Goal: Complete application form: Complete application form

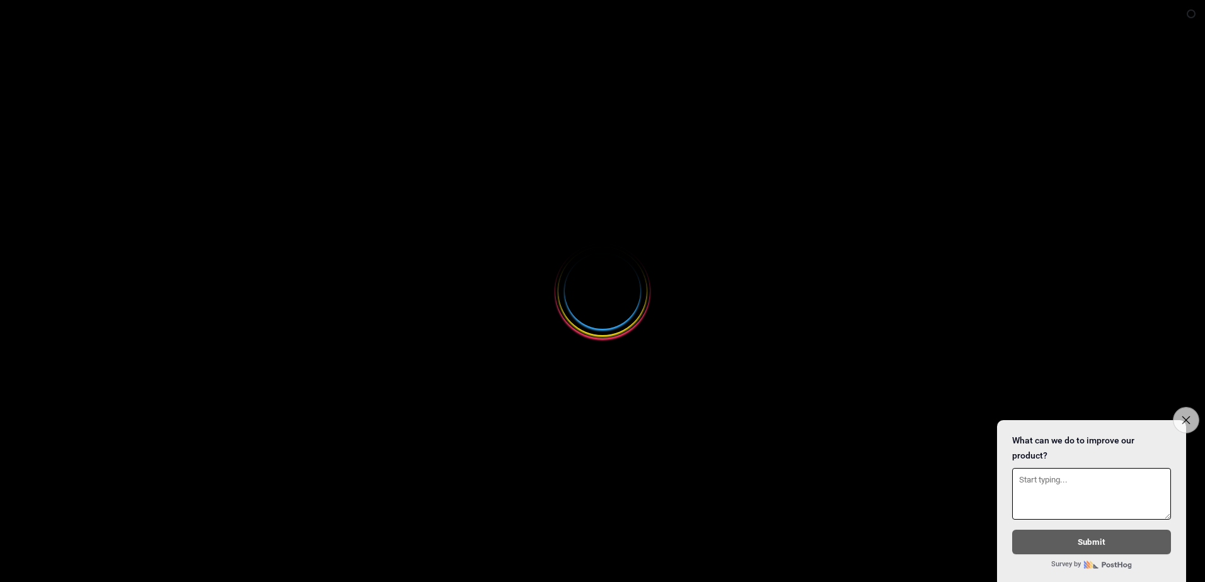
click at [1187, 416] on icon "Close survey" at bounding box center [1186, 420] width 8 height 8
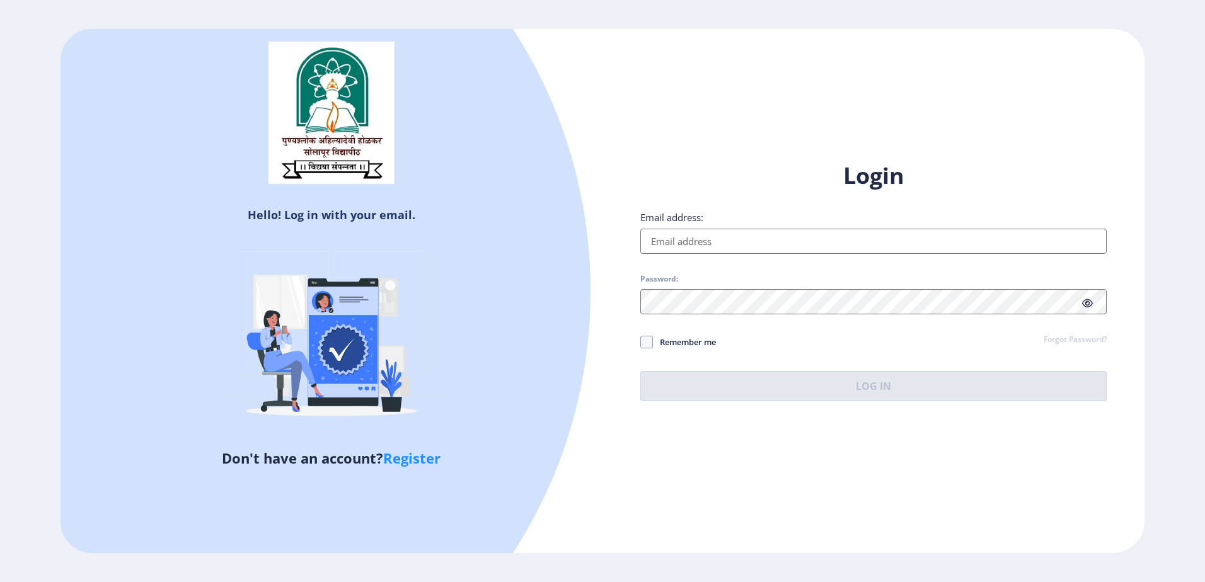
click at [693, 239] on input "Email address:" at bounding box center [873, 241] width 466 height 25
type input "[EMAIL_ADDRESS][DOMAIN_NAME]"
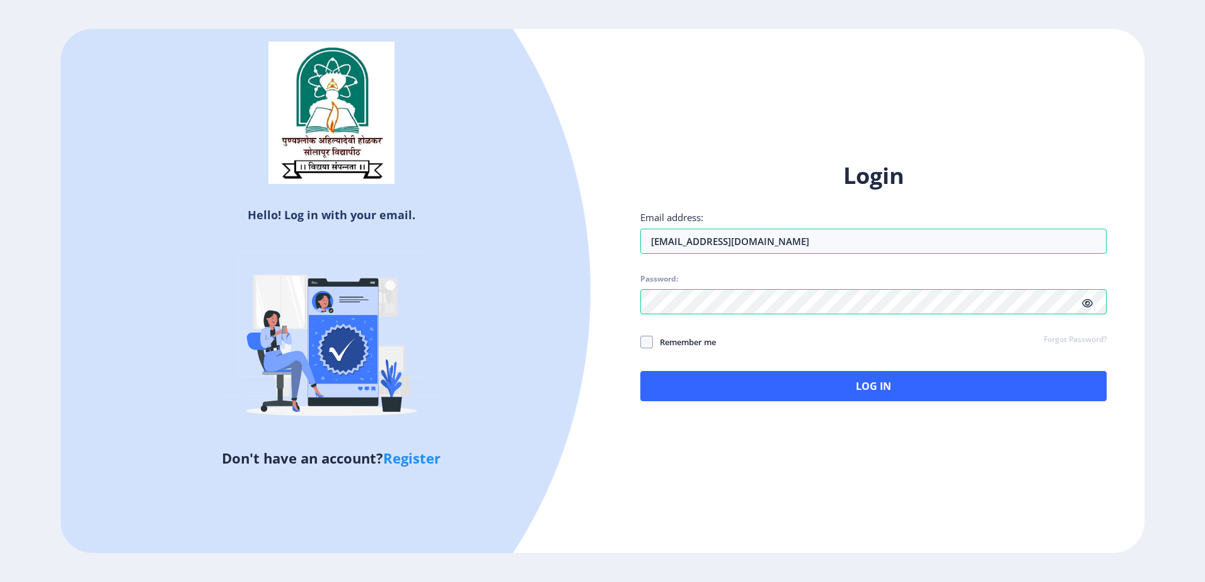
click at [1089, 303] on icon at bounding box center [1087, 303] width 11 height 9
click at [698, 342] on span "Remember me" at bounding box center [684, 342] width 63 height 15
click at [641, 342] on input "Remember me" at bounding box center [640, 342] width 1 height 1
checkbox input "true"
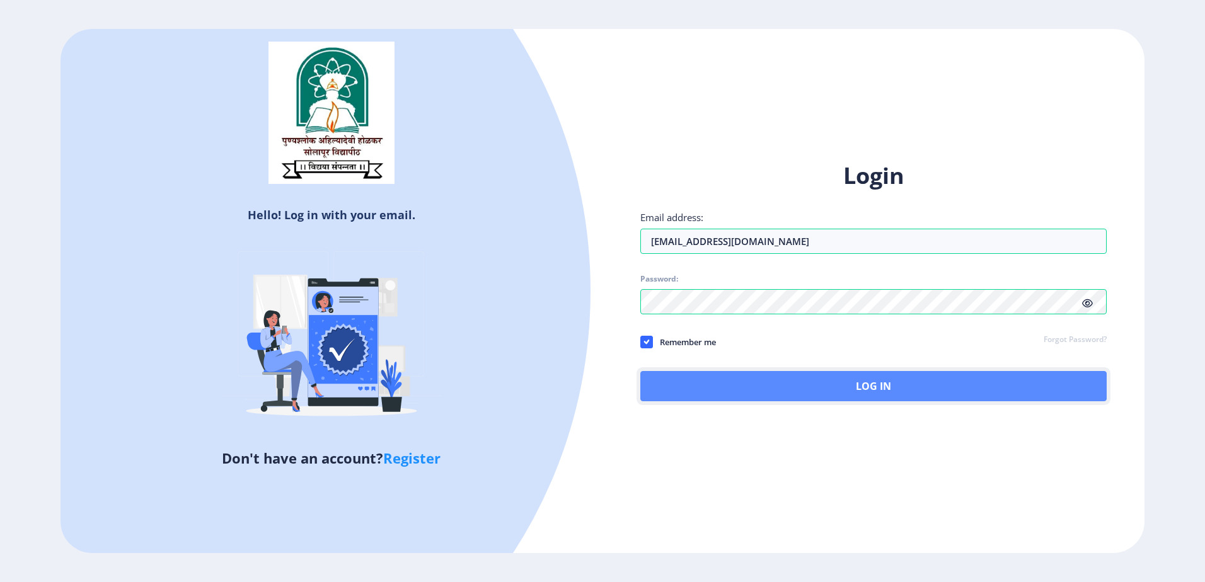
click at [743, 377] on button "Log In" at bounding box center [873, 386] width 466 height 30
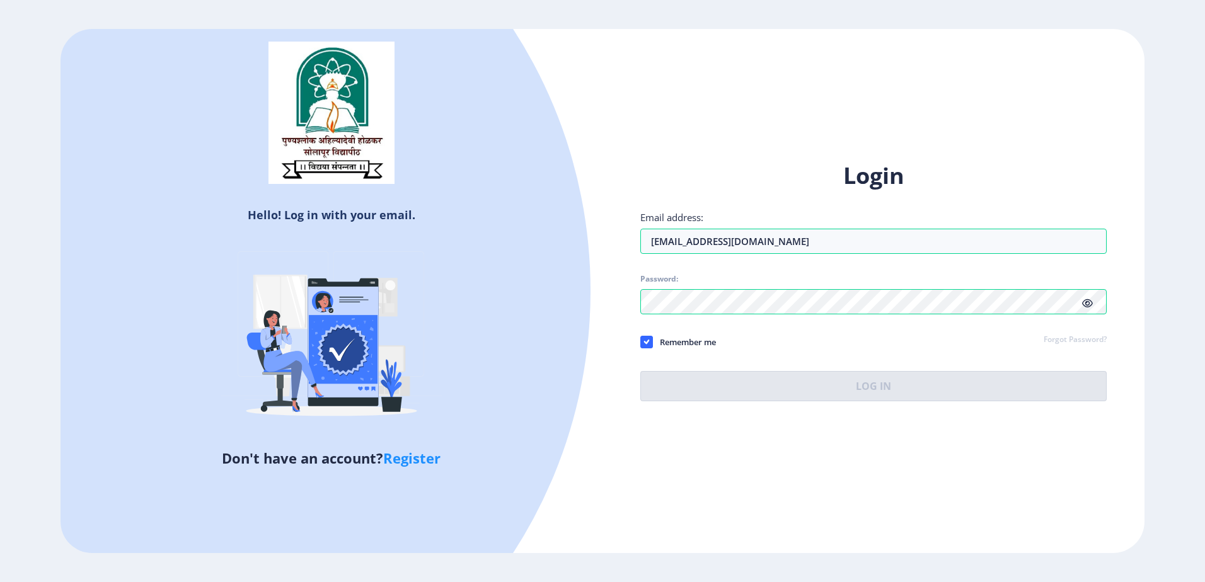
click at [1088, 338] on div "Login Email address: bharatiyashreya@gmail.com Password: Remember me Forgot Pas…" at bounding box center [873, 281] width 466 height 241
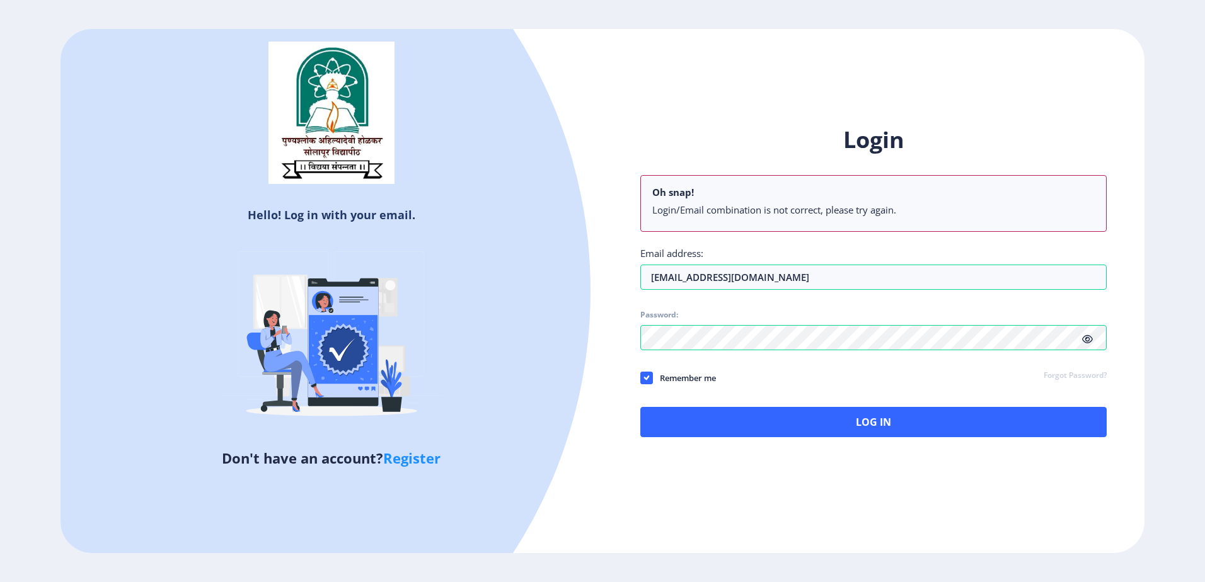
click at [1095, 372] on link "Forgot Password?" at bounding box center [1075, 376] width 63 height 11
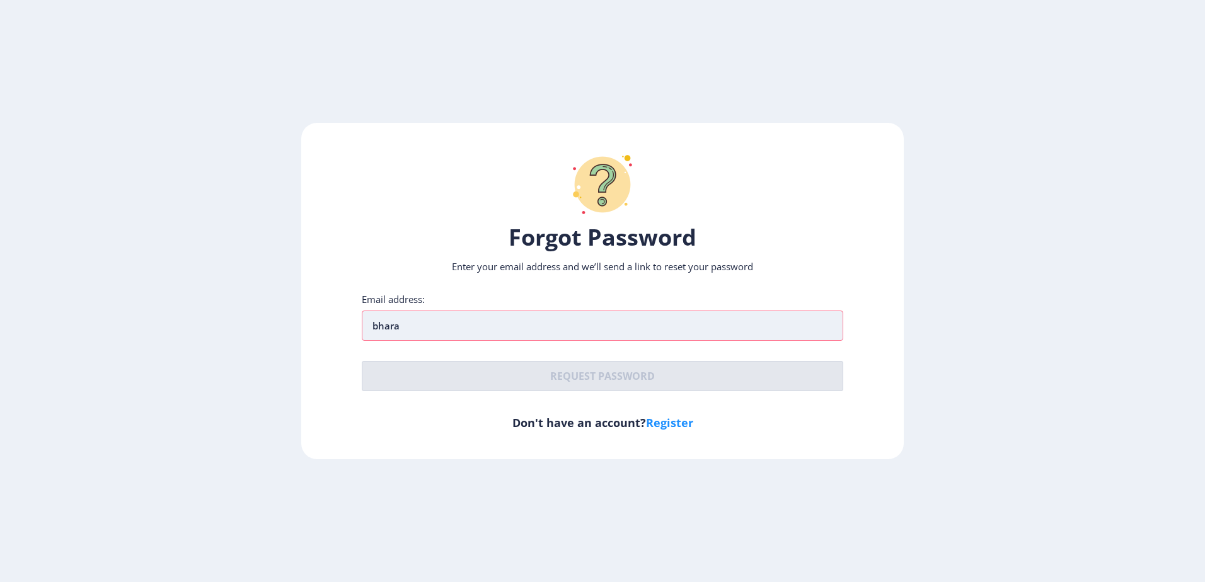
type input "[EMAIL_ADDRESS][DOMAIN_NAME]"
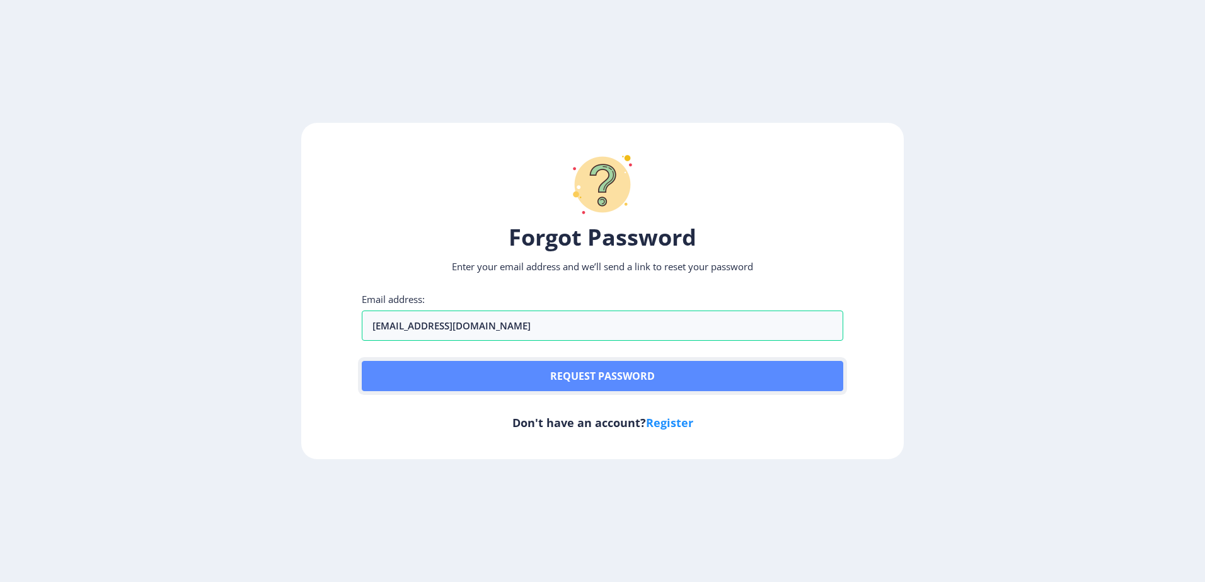
click at [575, 375] on button "Request password" at bounding box center [603, 376] width 482 height 30
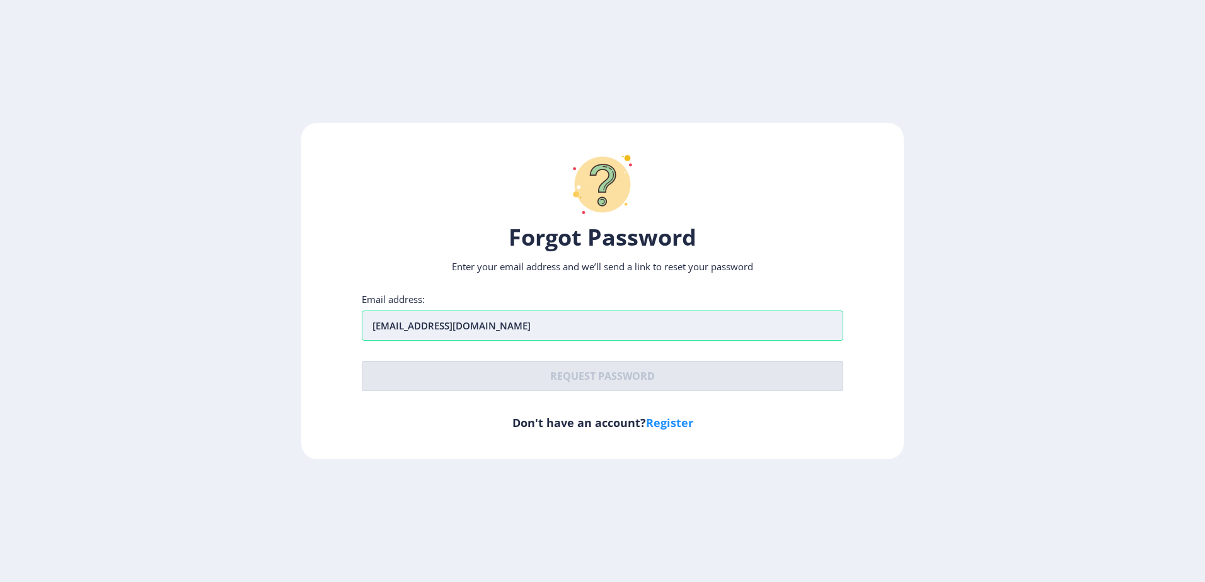
click at [563, 323] on input "[EMAIL_ADDRESS][DOMAIN_NAME]" at bounding box center [603, 326] width 482 height 30
click at [602, 295] on div "Email address: bharatiyashreya@gmail.com" at bounding box center [603, 317] width 482 height 48
click at [556, 322] on input "[EMAIL_ADDRESS][DOMAIN_NAME]" at bounding box center [603, 326] width 482 height 30
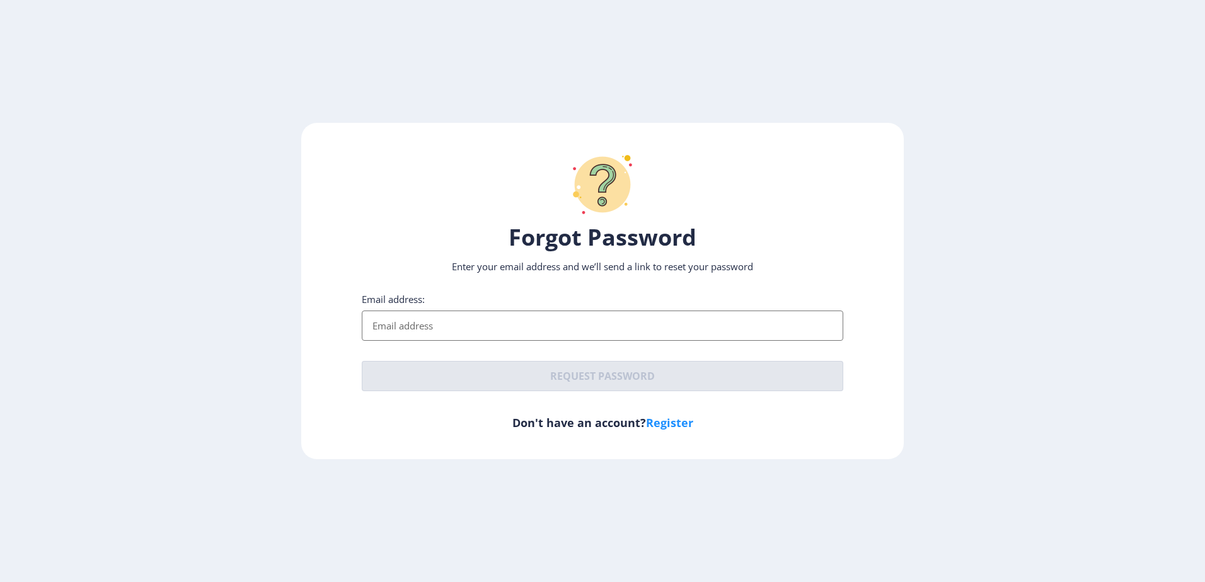
click at [448, 326] on input "Email address:" at bounding box center [603, 326] width 482 height 30
type input "[EMAIL_ADDRESS][DOMAIN_NAME]"
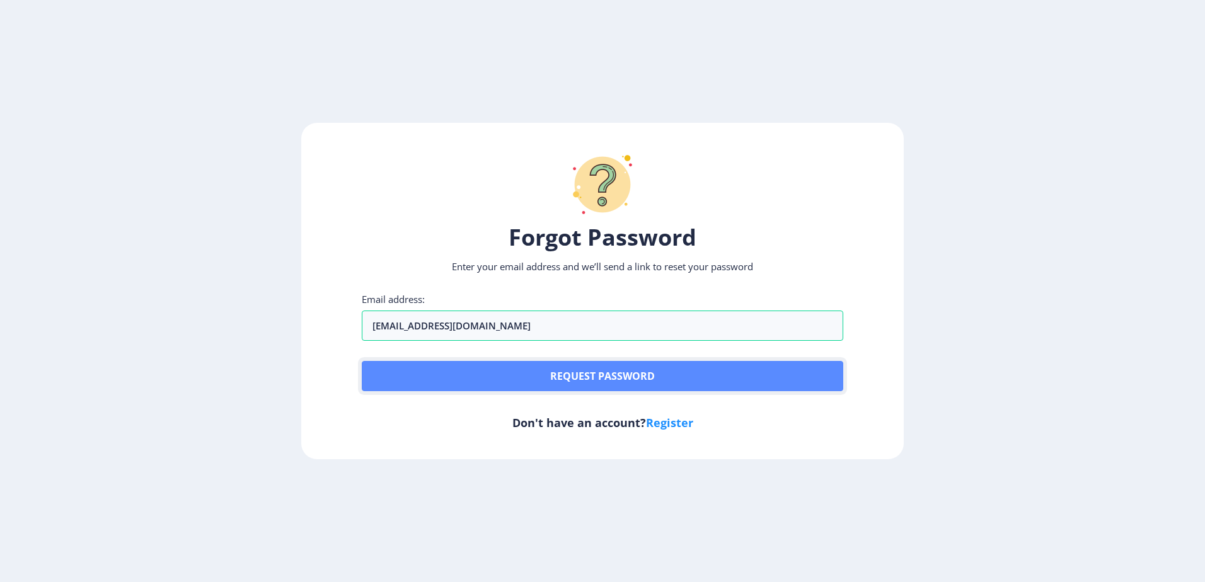
click at [459, 371] on button "Request password" at bounding box center [603, 376] width 482 height 30
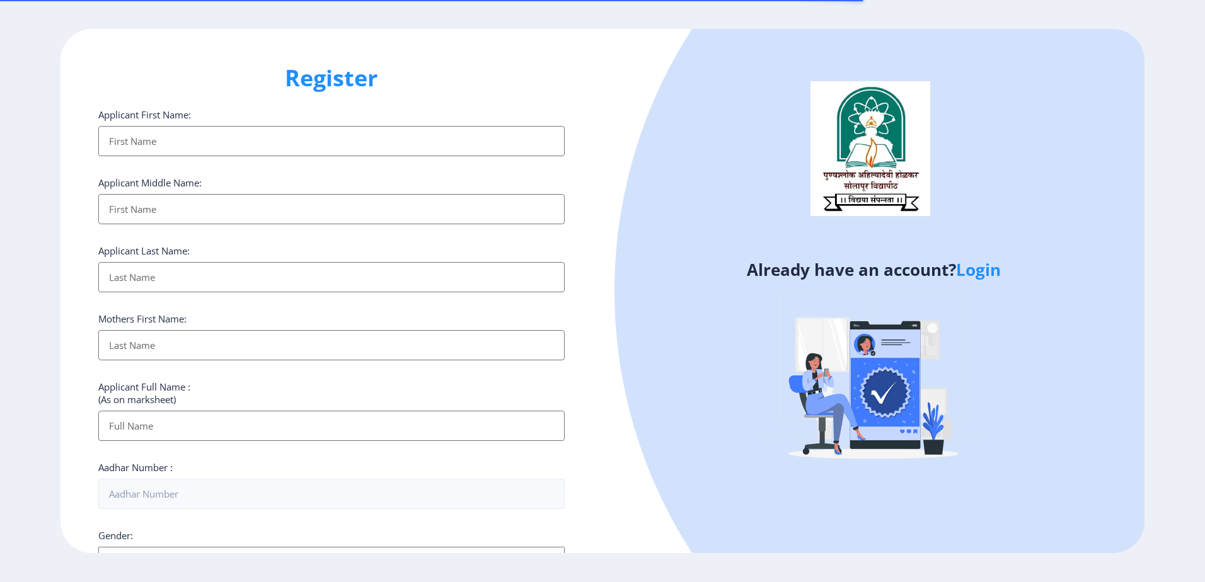
select select
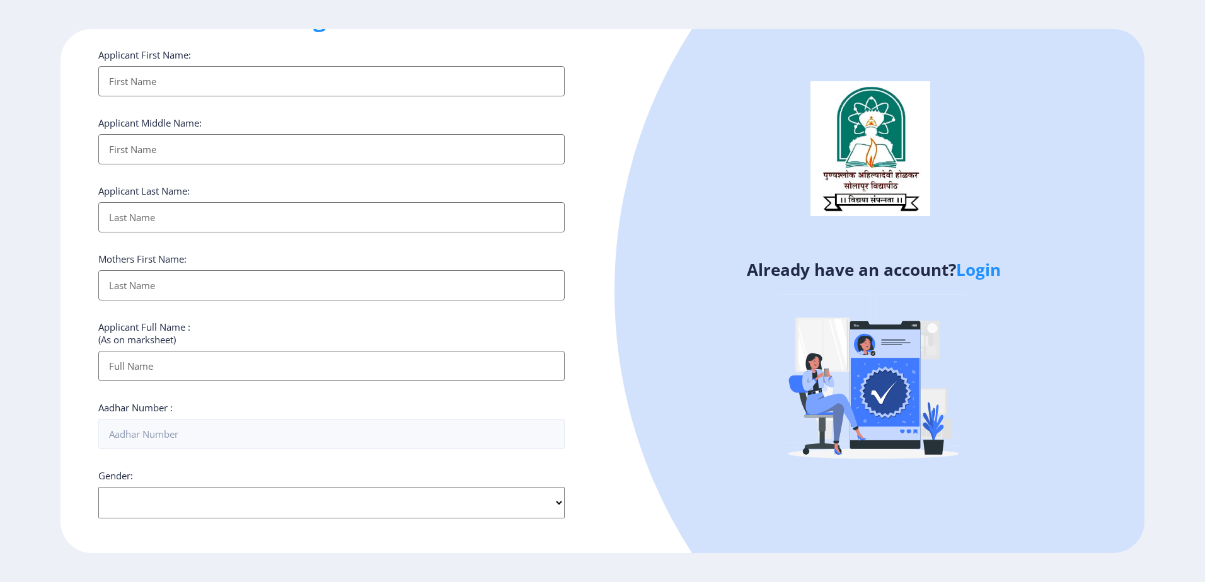
scroll to position [63, 0]
click at [224, 79] on input "Applicant First Name:" at bounding box center [331, 78] width 466 height 30
type input "Shreya"
type input "Bharatiya"
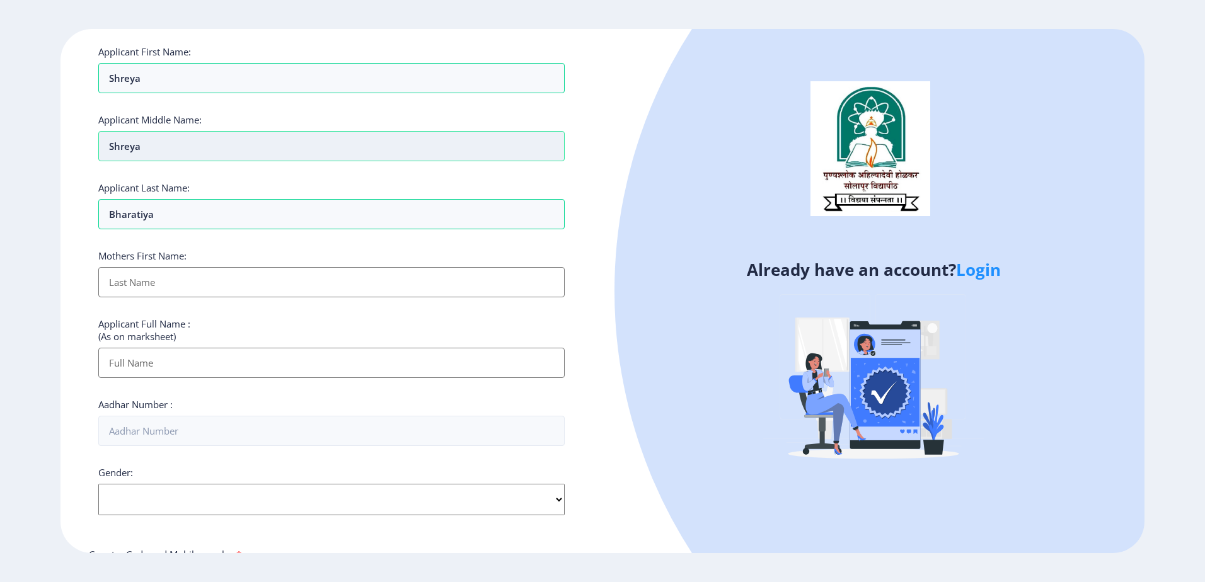
click at [217, 93] on input "Shreya" at bounding box center [331, 78] width 466 height 30
click at [217, 141] on input "Shreya" at bounding box center [331, 146] width 466 height 30
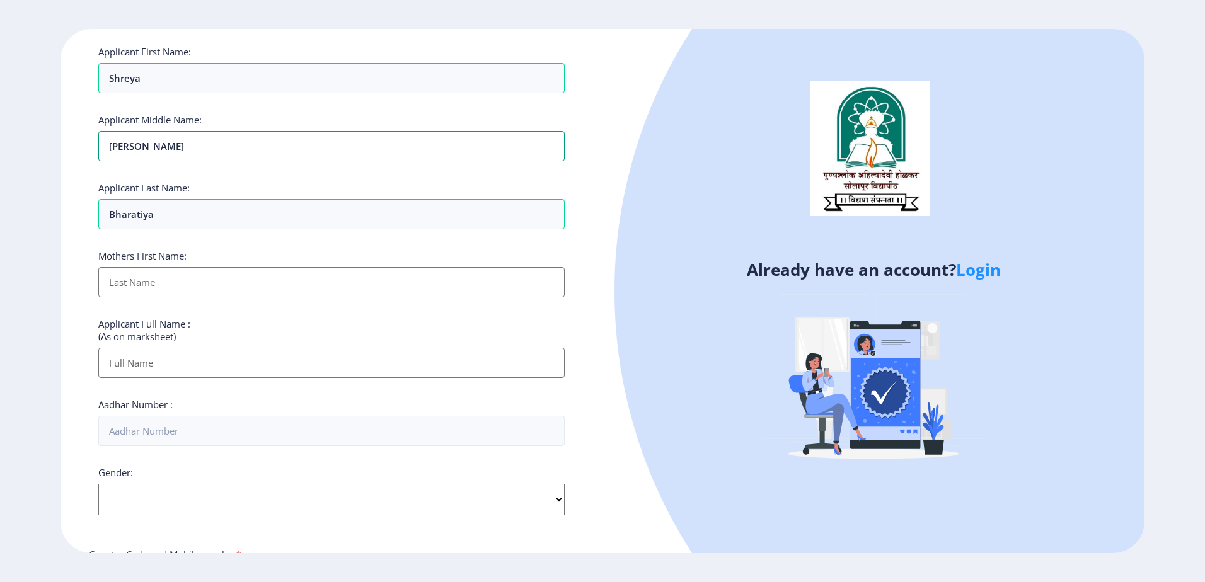
type input "Shrikant"
click at [46, 173] on ngx-register "Register Applicant First Name: Shreya Applicant Middle Name: Shrikant Applicant…" at bounding box center [602, 291] width 1205 height 524
click at [138, 278] on input "Applicant First Name:" at bounding box center [331, 282] width 466 height 30
type input "Rohini"
click at [152, 359] on input "Applicant First Name:" at bounding box center [331, 363] width 466 height 30
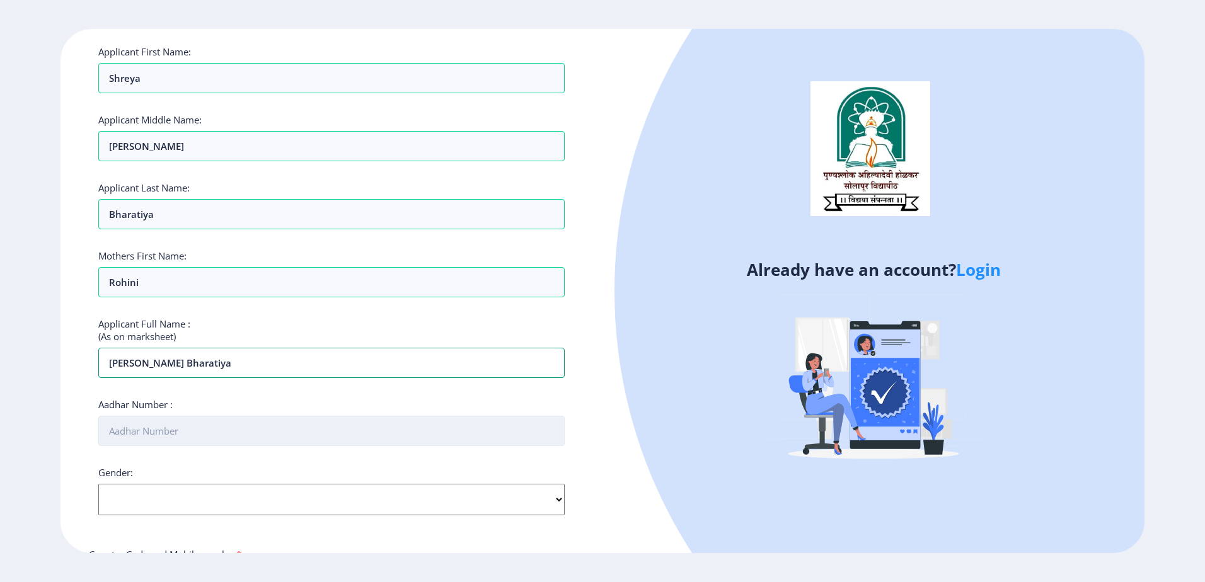
type input "[PERSON_NAME] Bharatiya"
click at [229, 424] on input "Aadhar Number :" at bounding box center [331, 431] width 466 height 30
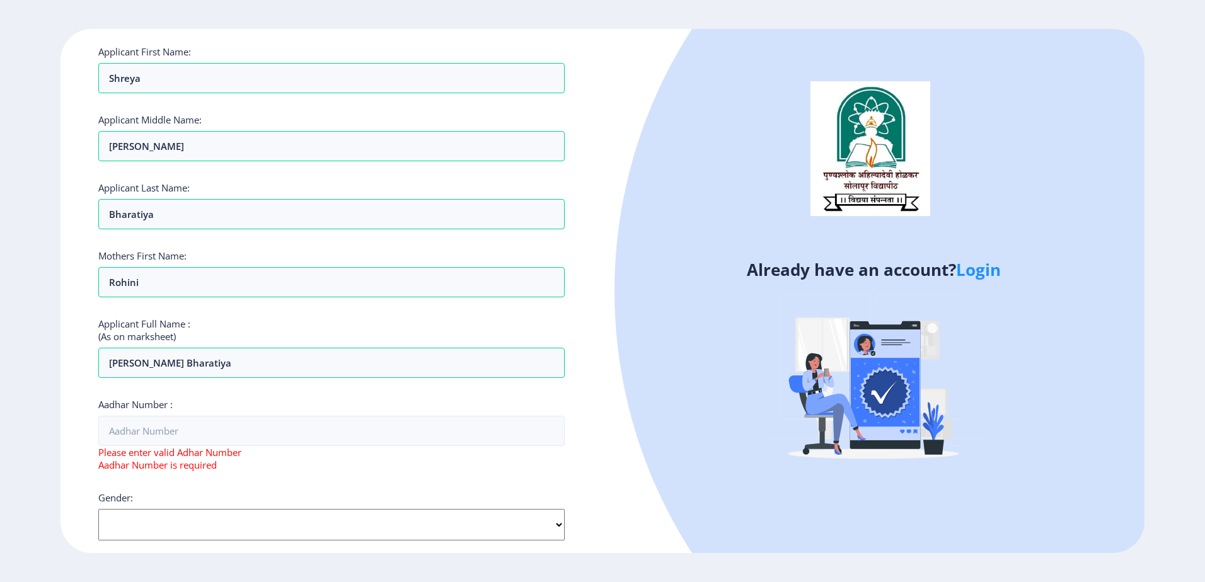
click at [557, 497] on div "Gender: Select Gender Male Female Other" at bounding box center [331, 516] width 466 height 49
select select "Female"
click at [98, 509] on select "Select Gender Male Female Other" at bounding box center [331, 525] width 466 height 32
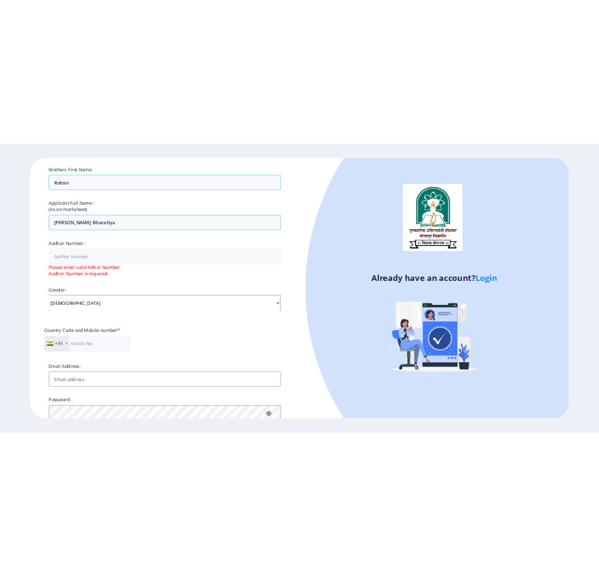
scroll to position [252, 0]
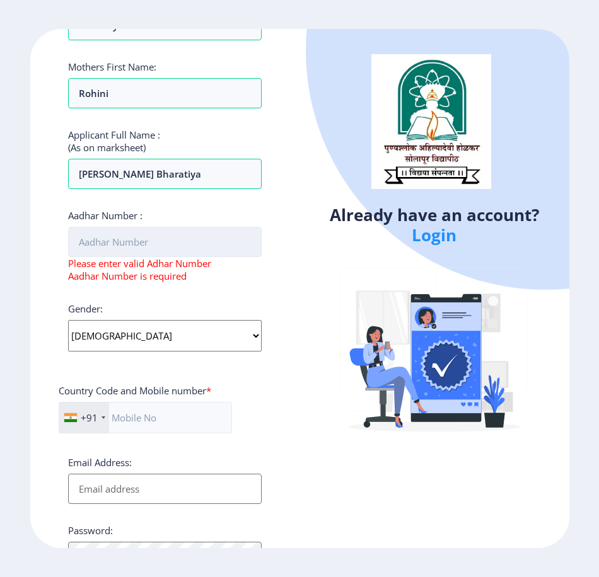
click at [139, 247] on input "Aadhar Number :" at bounding box center [165, 242] width 194 height 30
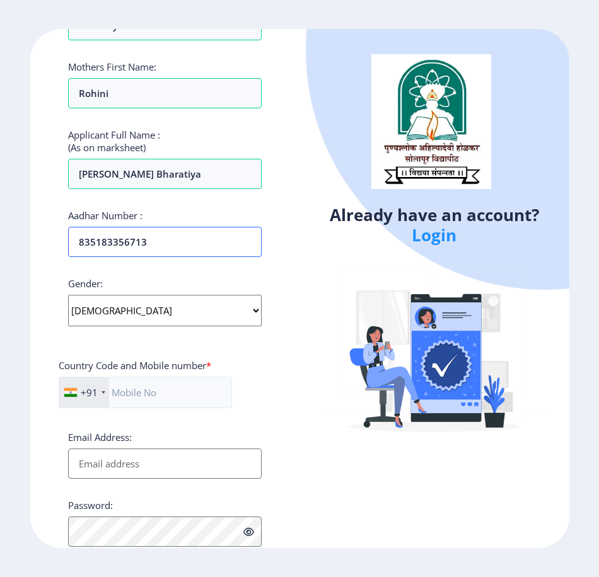
type input "835183356713"
click at [146, 470] on input "Email Address:" at bounding box center [165, 464] width 194 height 30
type input "[EMAIL_ADDRESS][DOMAIN_NAME]"
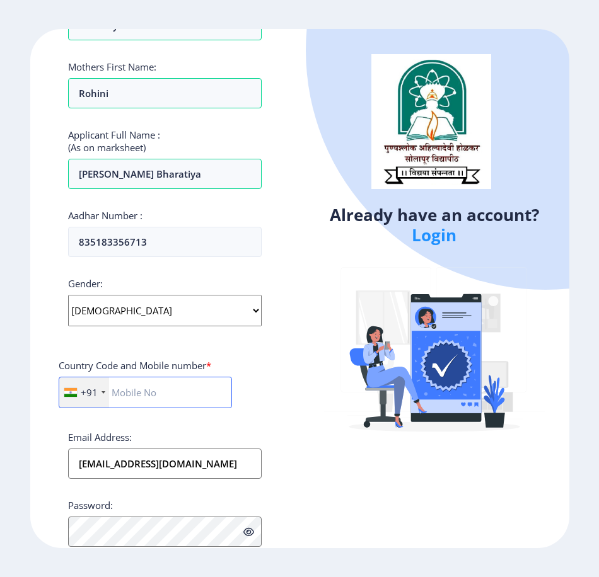
type input "9850696663"
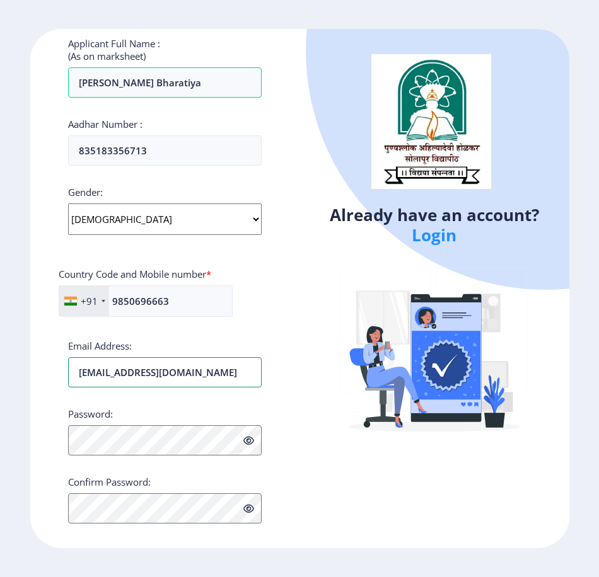
scroll to position [358, 0]
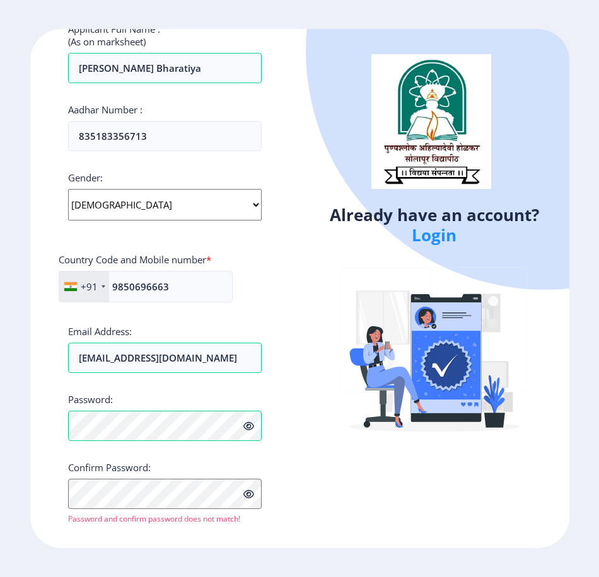
click at [339, 524] on div "Already have an account? Login" at bounding box center [434, 288] width 270 height 519
click at [167, 526] on div "Applicant First Name: Shreya Applicant Middle Name: Shrikant Applicant Last Nam…" at bounding box center [165, 147] width 194 height 794
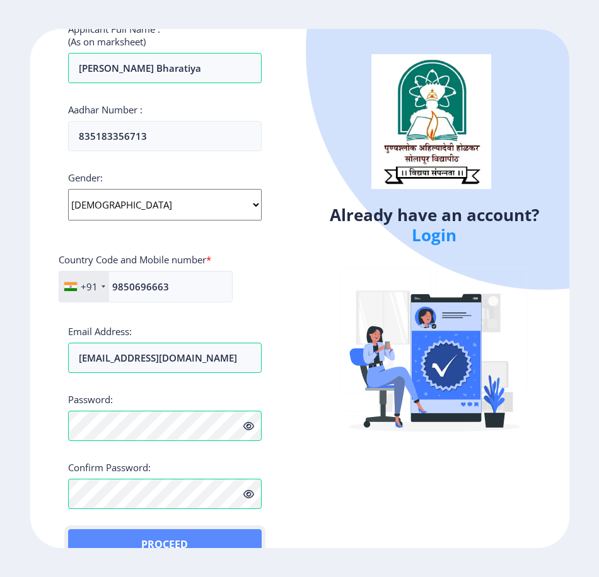
click at [245, 534] on button "Proceed" at bounding box center [165, 544] width 194 height 30
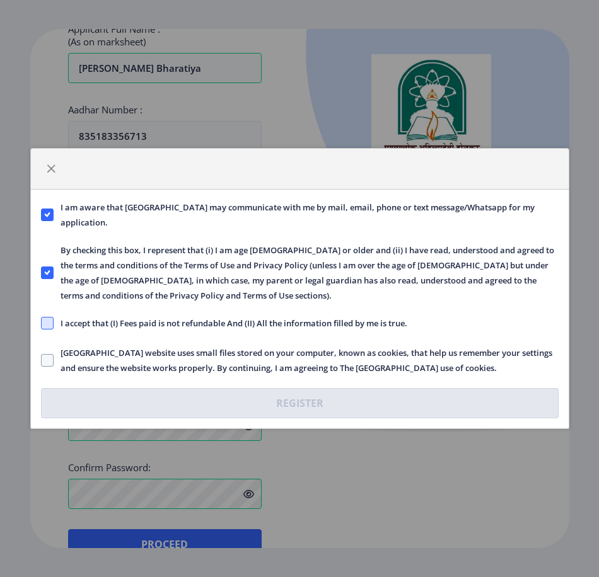
click at [45, 322] on span at bounding box center [47, 323] width 13 height 13
click at [42, 323] on input "I accept that (I) Fees paid is not refundable And (II) All the information fill…" at bounding box center [41, 323] width 1 height 1
checkbox input "true"
click at [47, 364] on span at bounding box center [47, 360] width 13 height 13
click at [42, 361] on input "Solapur University website uses small files stored on your computer, known as c…" at bounding box center [41, 360] width 1 height 1
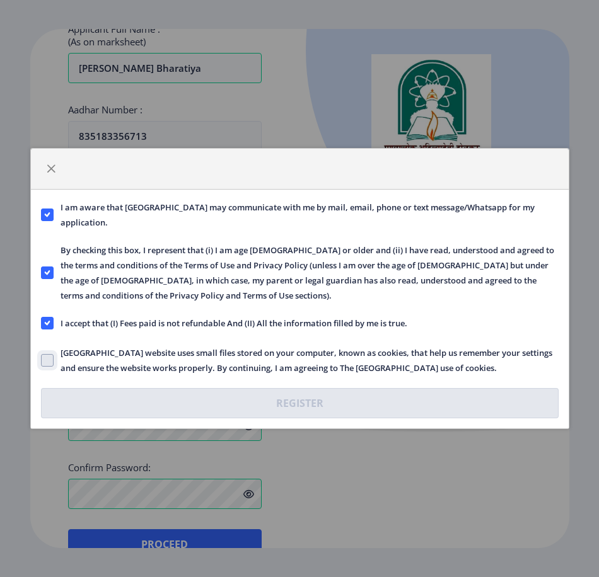
checkbox input "true"
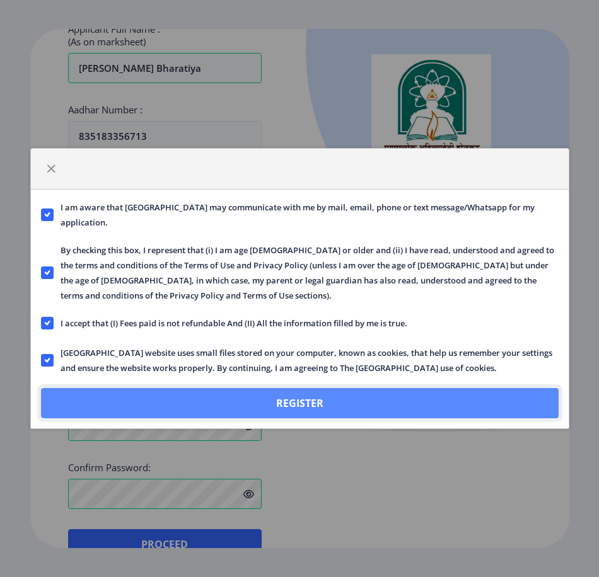
click at [184, 394] on button "Register" at bounding box center [299, 403] width 517 height 30
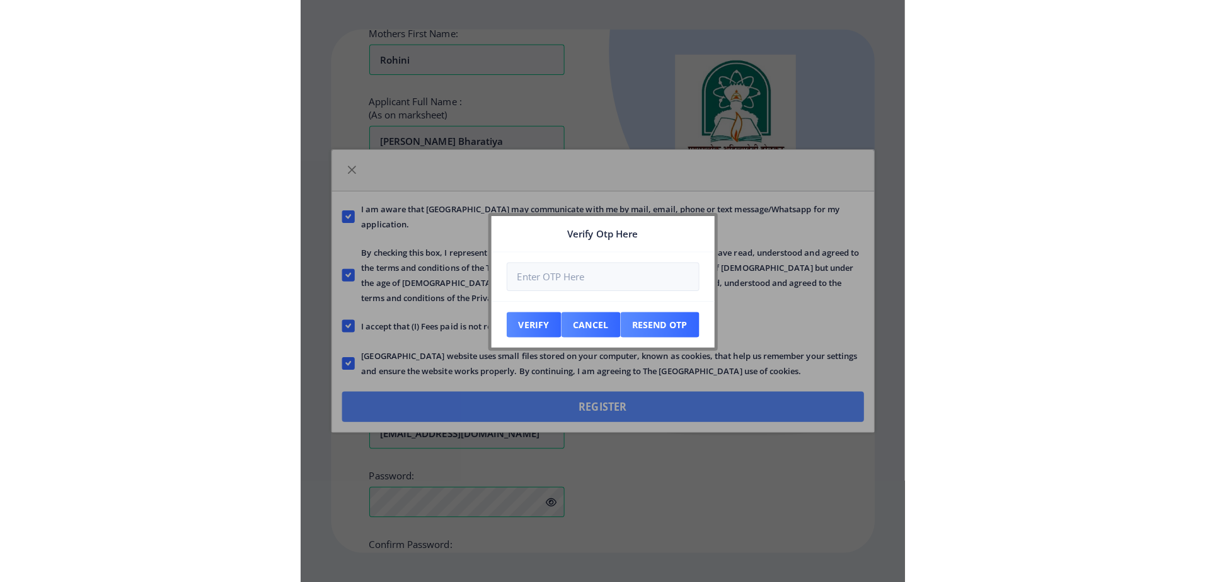
scroll to position [430, 0]
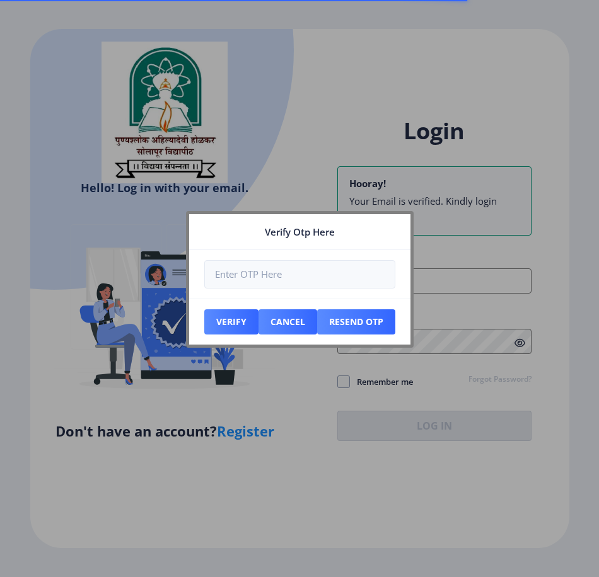
type input "[EMAIL_ADDRESS][DOMAIN_NAME]"
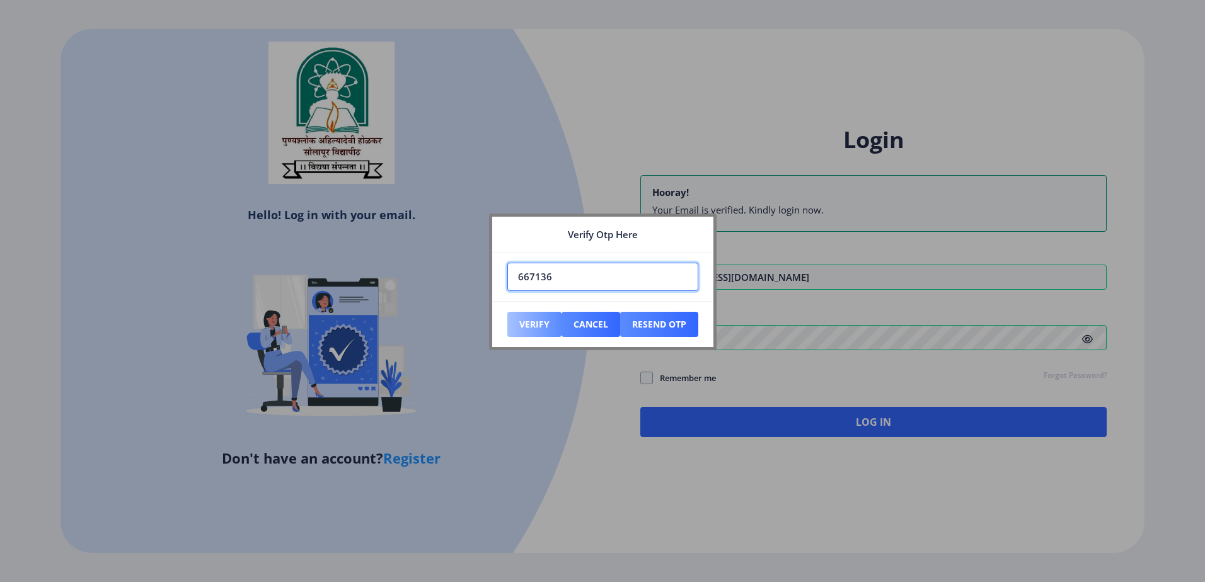
type input "667136"
click at [547, 324] on button "Verify" at bounding box center [534, 324] width 54 height 25
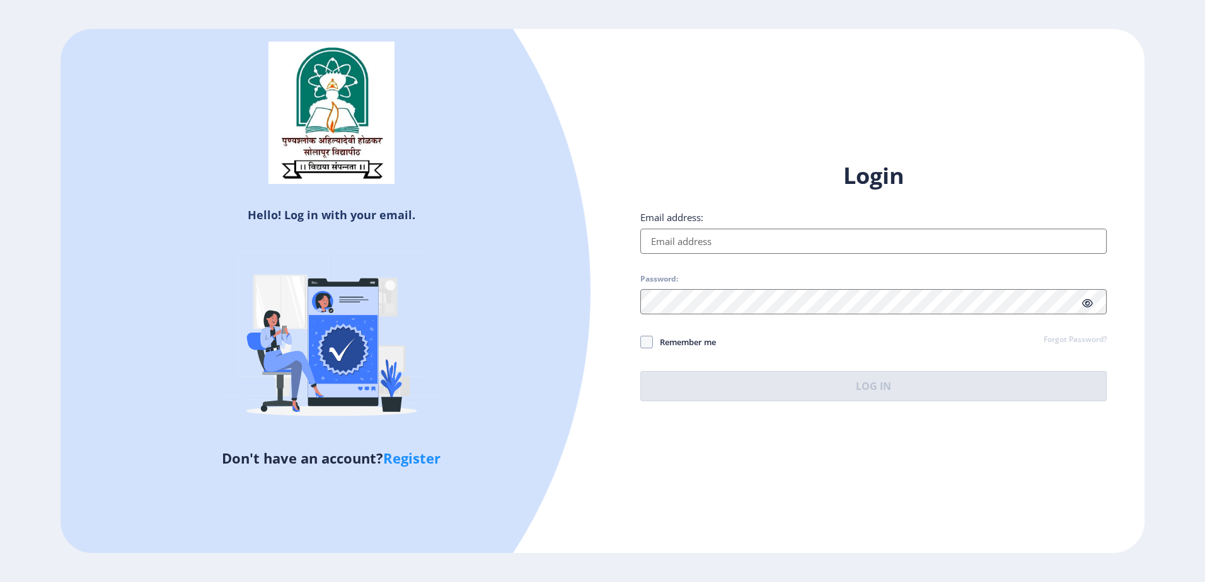
type input "[EMAIL_ADDRESS][DOMAIN_NAME]"
click at [1083, 302] on icon at bounding box center [1087, 303] width 11 height 9
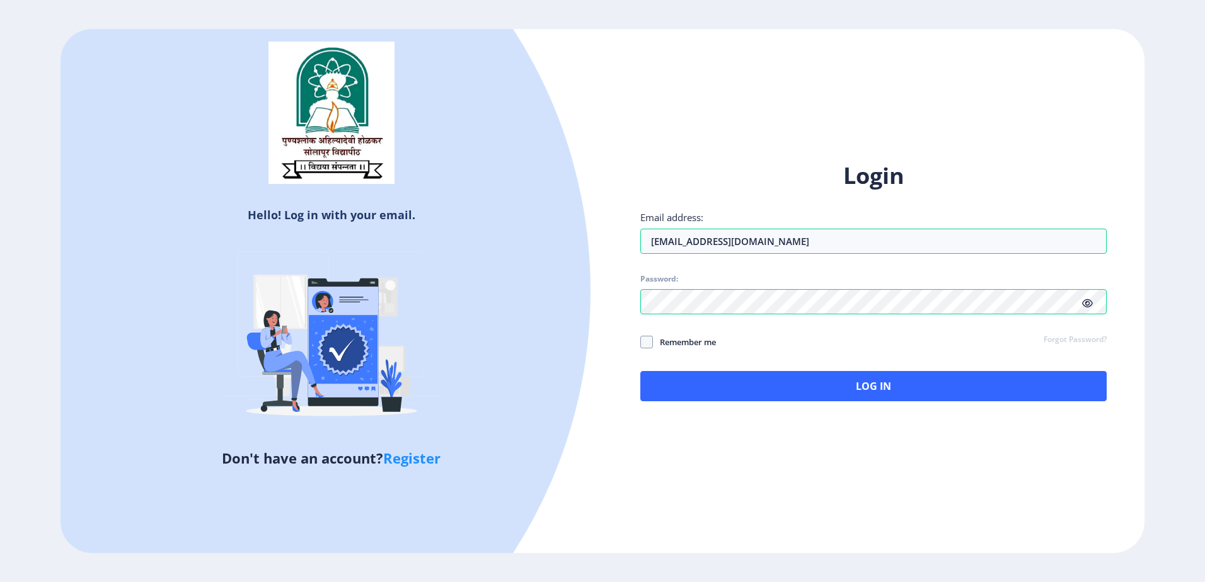
click at [730, 477] on div "Hello! Log in with your email. Don't have an account? Register Login Email addr…" at bounding box center [602, 291] width 1085 height 524
click at [679, 341] on span "Remember me" at bounding box center [684, 342] width 63 height 15
click at [641, 342] on input "Remember me" at bounding box center [640, 342] width 1 height 1
checkbox input "true"
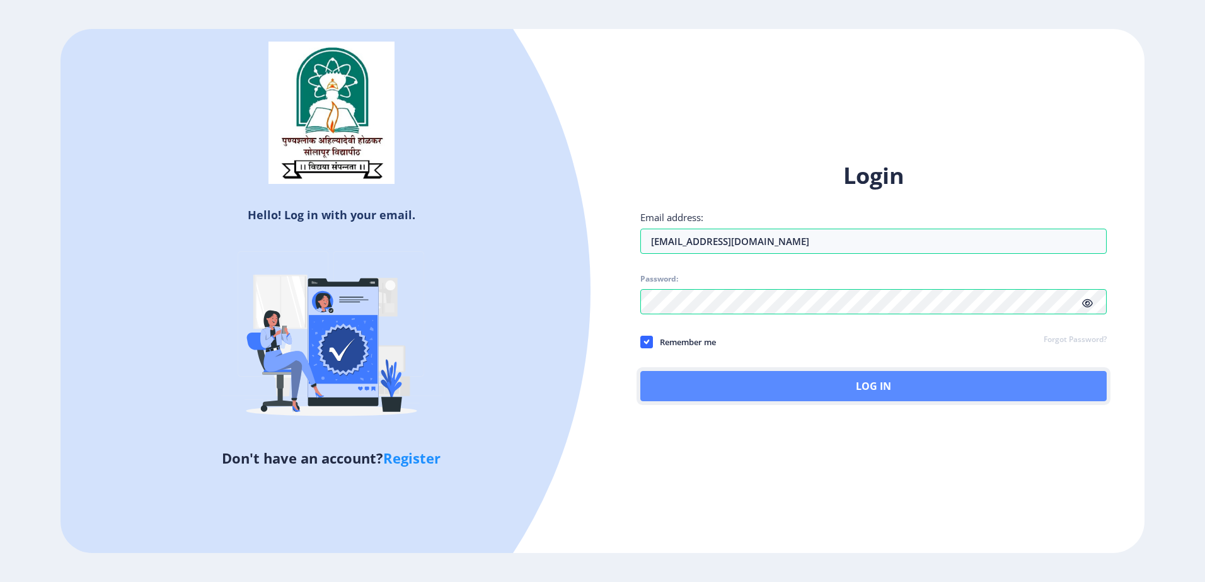
click at [697, 385] on button "Log In" at bounding box center [873, 386] width 466 height 30
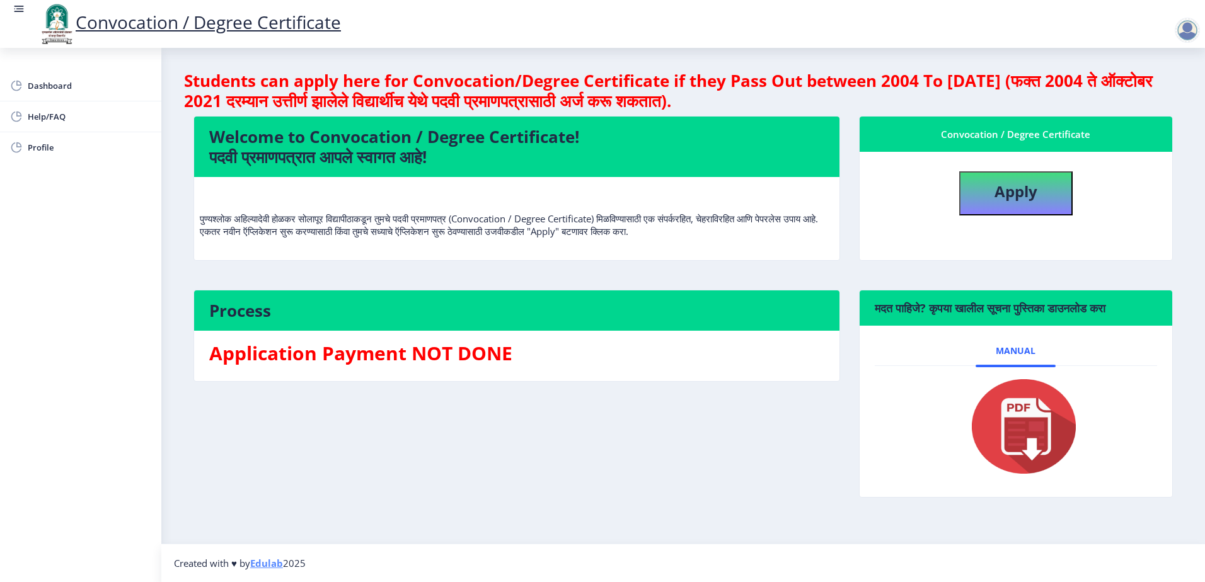
click at [1182, 23] on div at bounding box center [1187, 30] width 25 height 25
click at [935, 30] on div "Convocation / Degree Certificate" at bounding box center [615, 24] width 1205 height 43
click at [1035, 183] on b "Apply" at bounding box center [1015, 191] width 43 height 21
select select
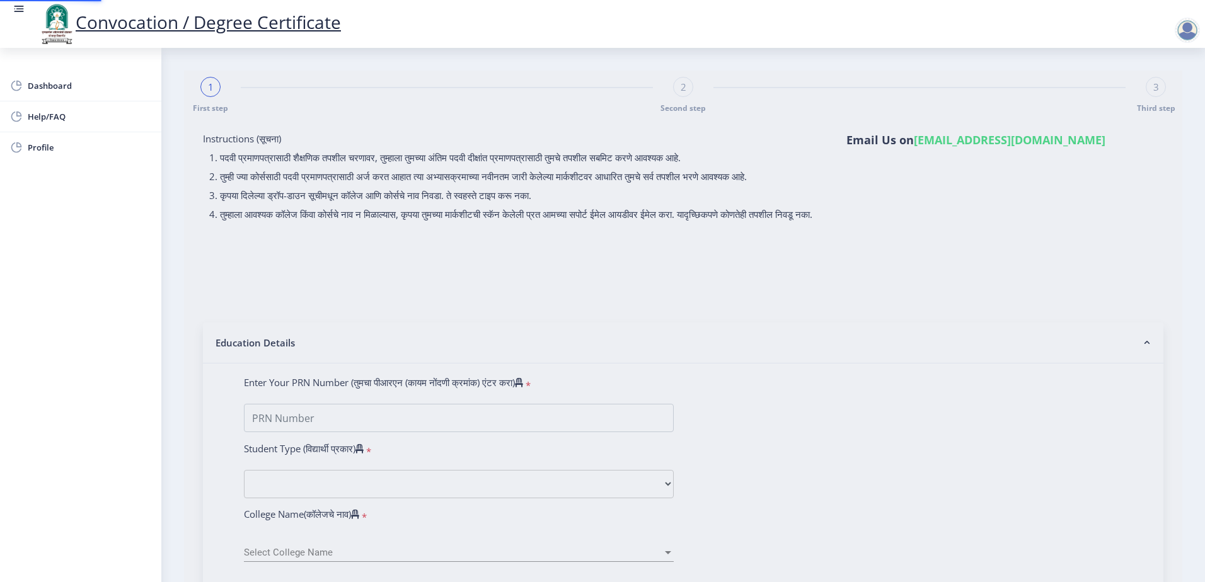
type input "[PERSON_NAME] Bharatiya"
type input "Rohini"
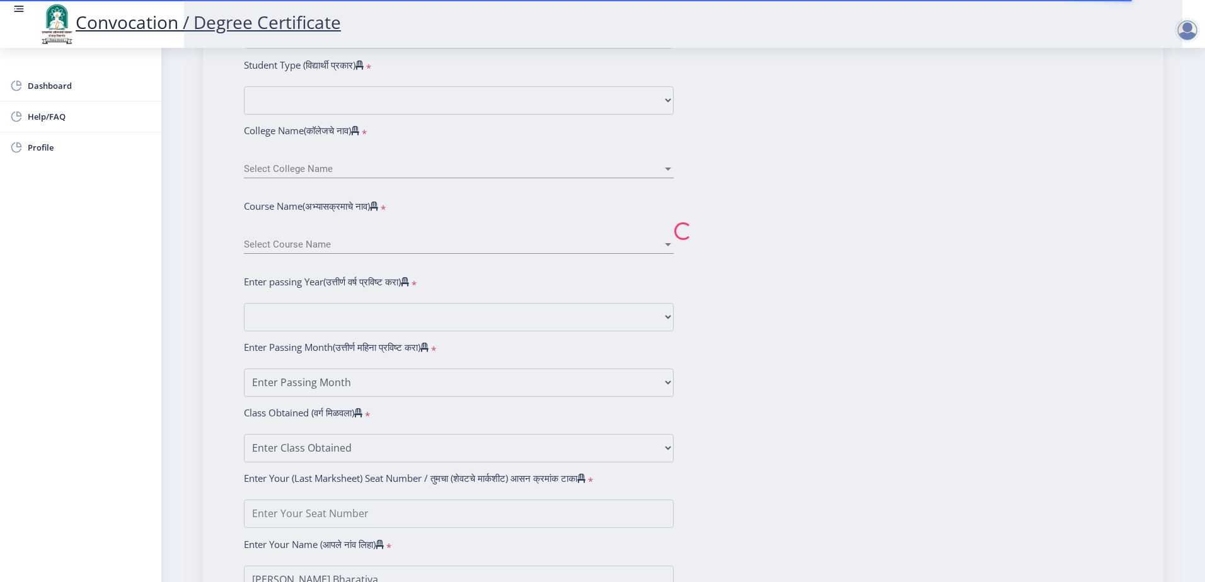
scroll to position [258, 0]
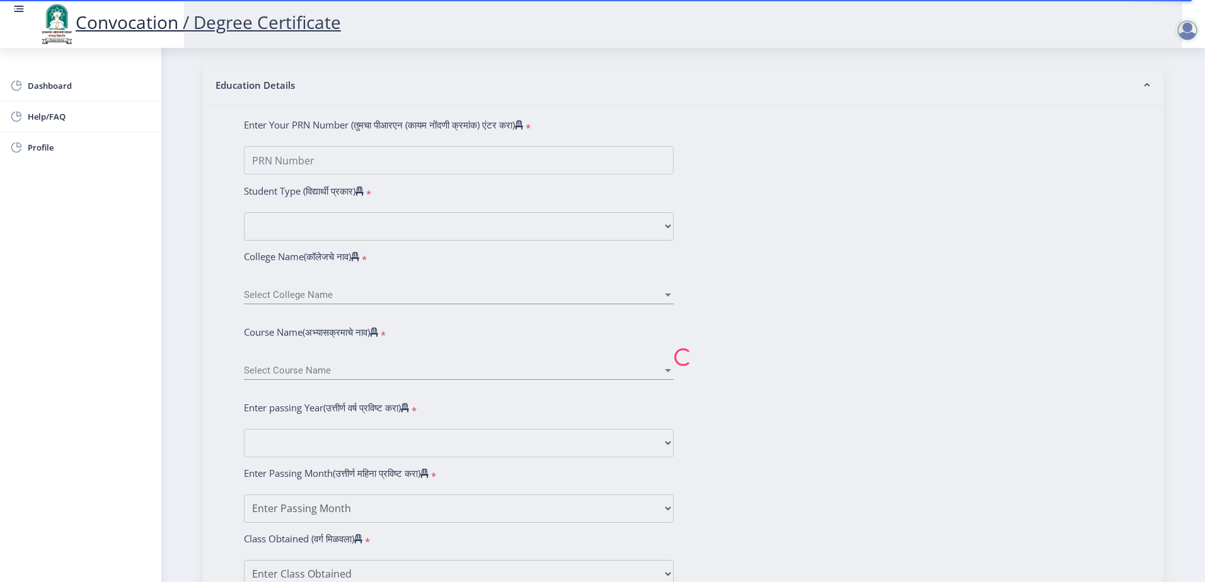
click at [377, 247] on nb-spinner at bounding box center [683, 358] width 998 height 1090
click at [389, 313] on nb-spinner at bounding box center [683, 358] width 998 height 1090
click at [374, 383] on nb-spinner at bounding box center [683, 358] width 998 height 1090
